Goal: Task Accomplishment & Management: Manage account settings

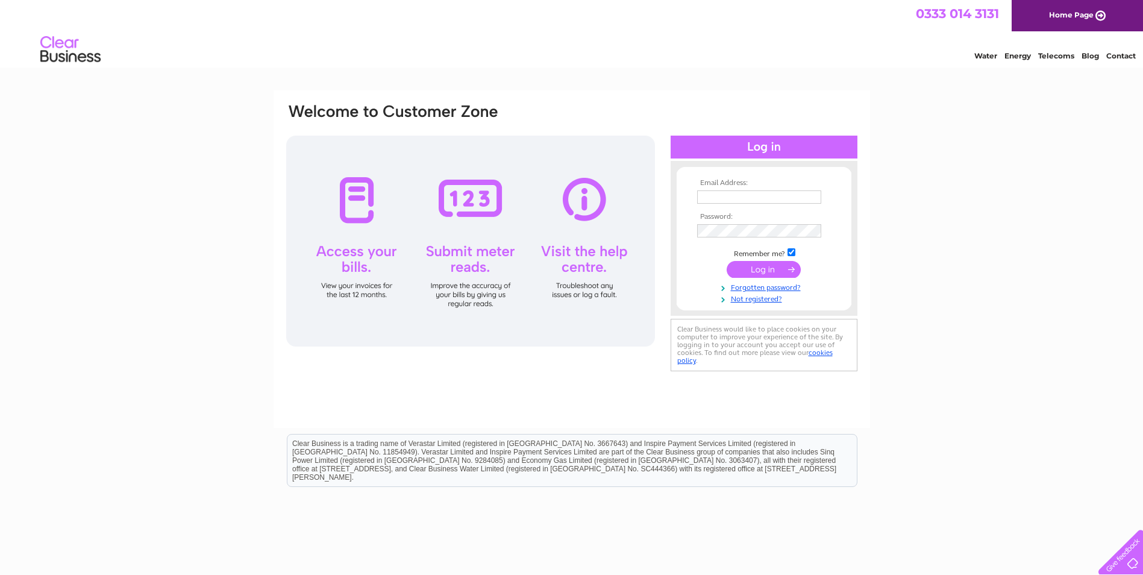
type input "[PERSON_NAME][EMAIL_ADDRESS][PERSON_NAME][DOMAIN_NAME]"
click at [755, 266] on input "submit" at bounding box center [764, 269] width 74 height 17
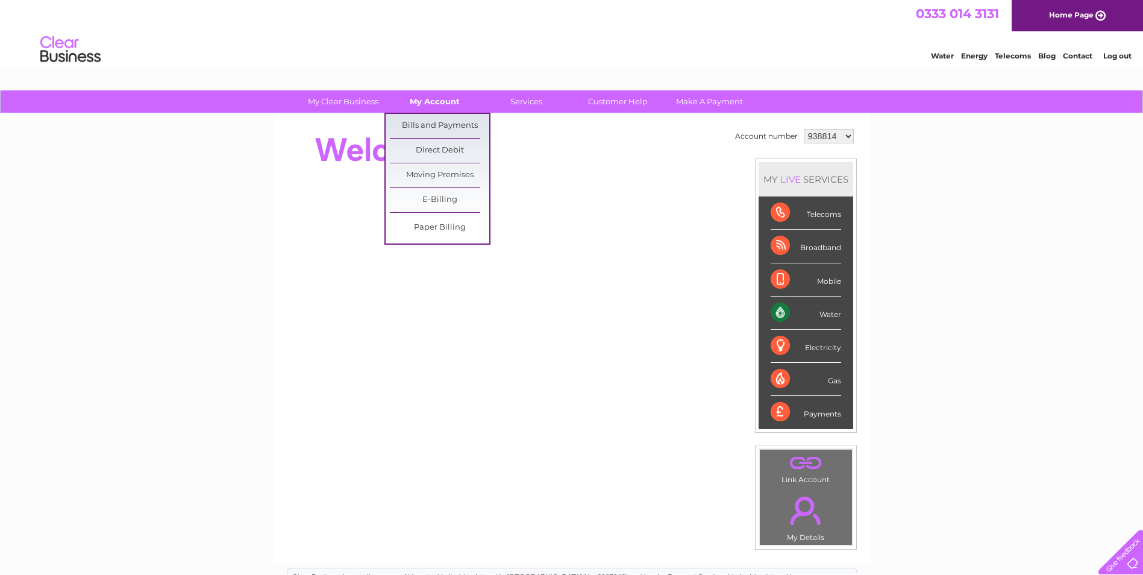
click at [432, 101] on link "My Account" at bounding box center [434, 101] width 99 height 22
click at [425, 123] on link "Bills and Payments" at bounding box center [439, 126] width 99 height 24
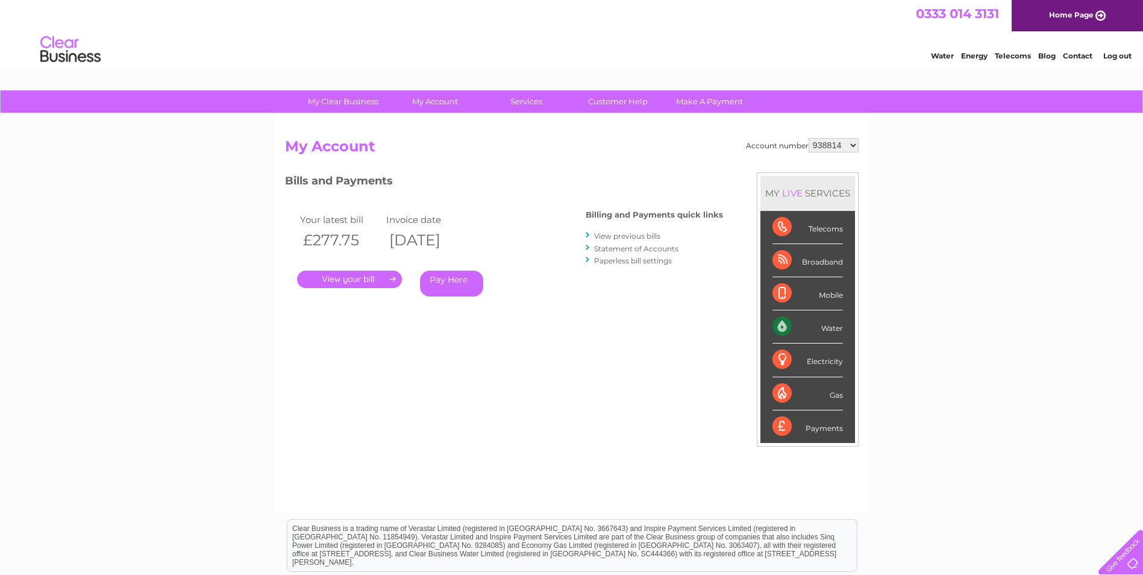
click at [372, 282] on link "." at bounding box center [349, 279] width 105 height 17
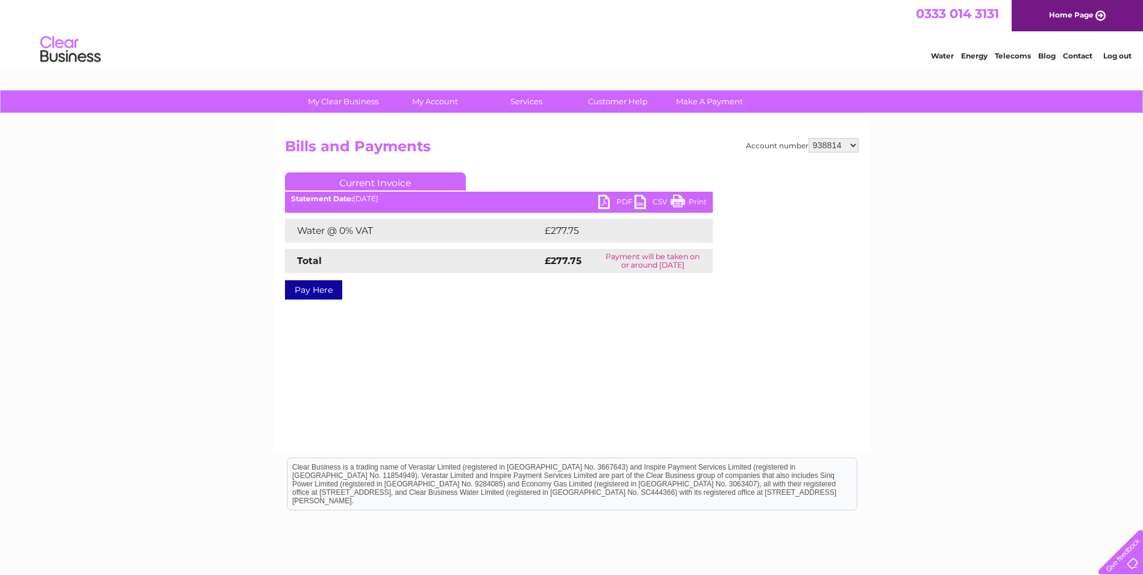
click at [603, 198] on link "PDF" at bounding box center [616, 203] width 36 height 17
